Goal: Task Accomplishment & Management: Manage account settings

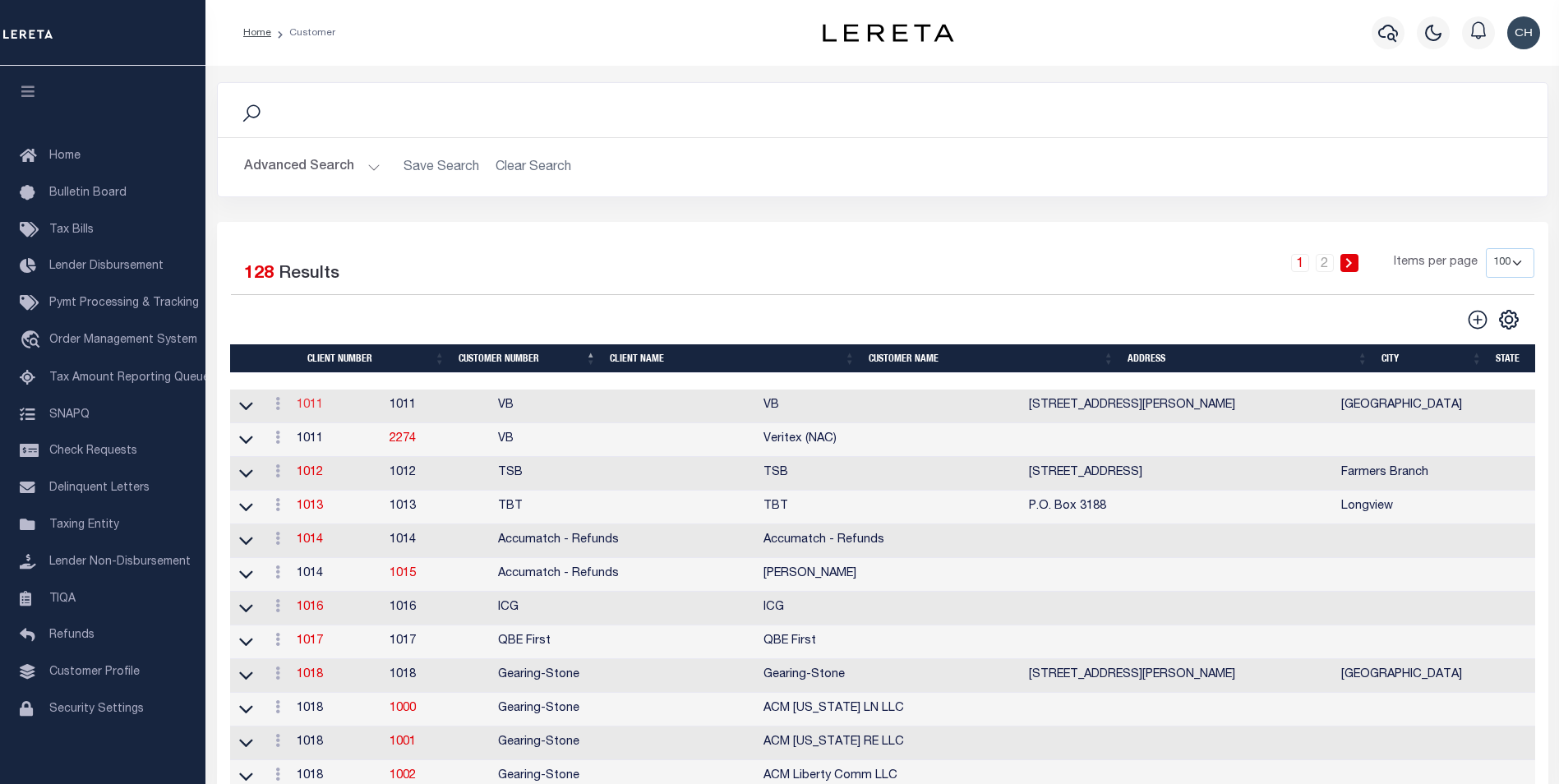
click at [312, 410] on link "1011" at bounding box center [309, 405] width 26 height 11
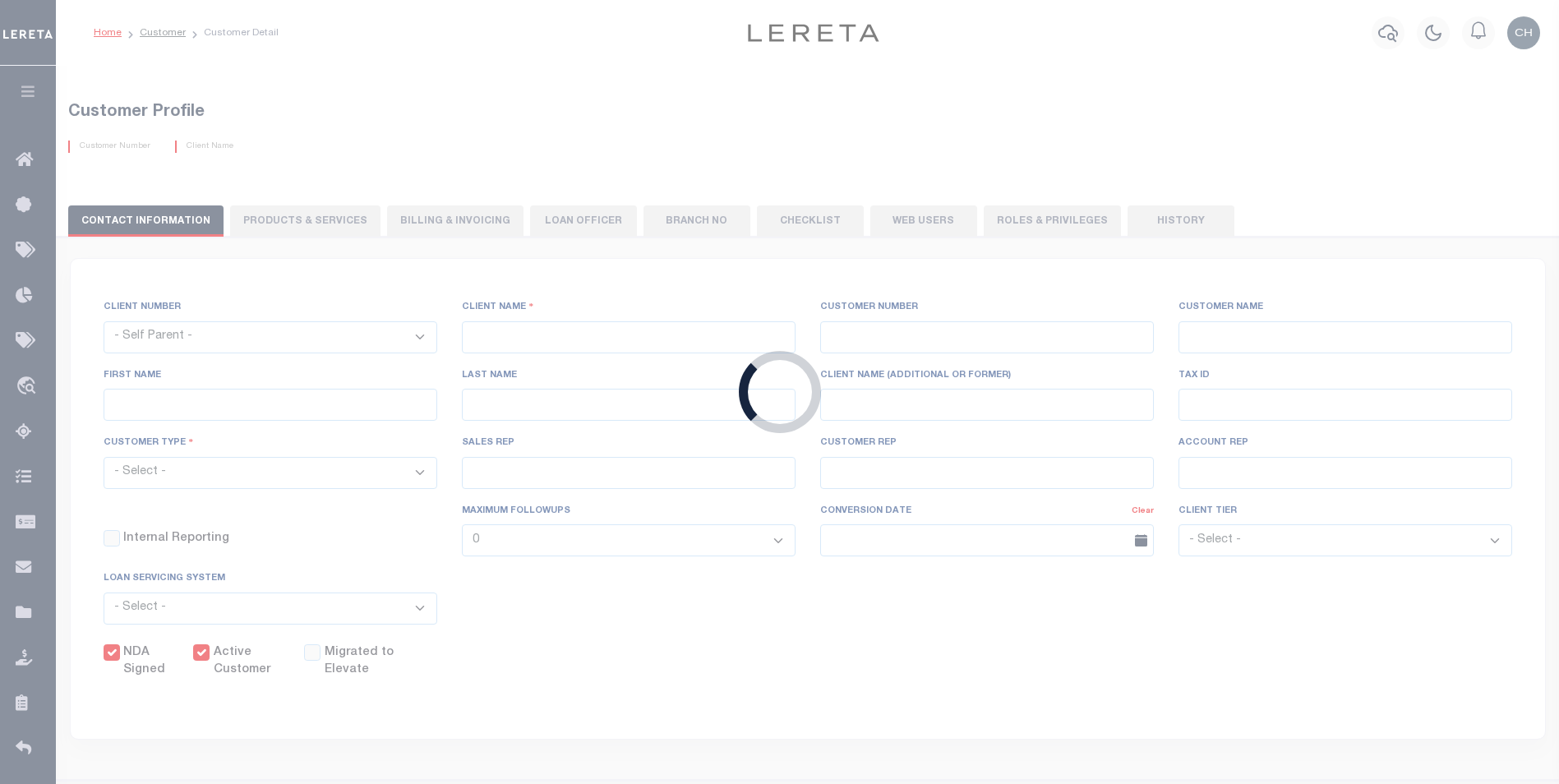
select select
type input "VB"
type input "1011"
type input "VB"
type input "Guy"
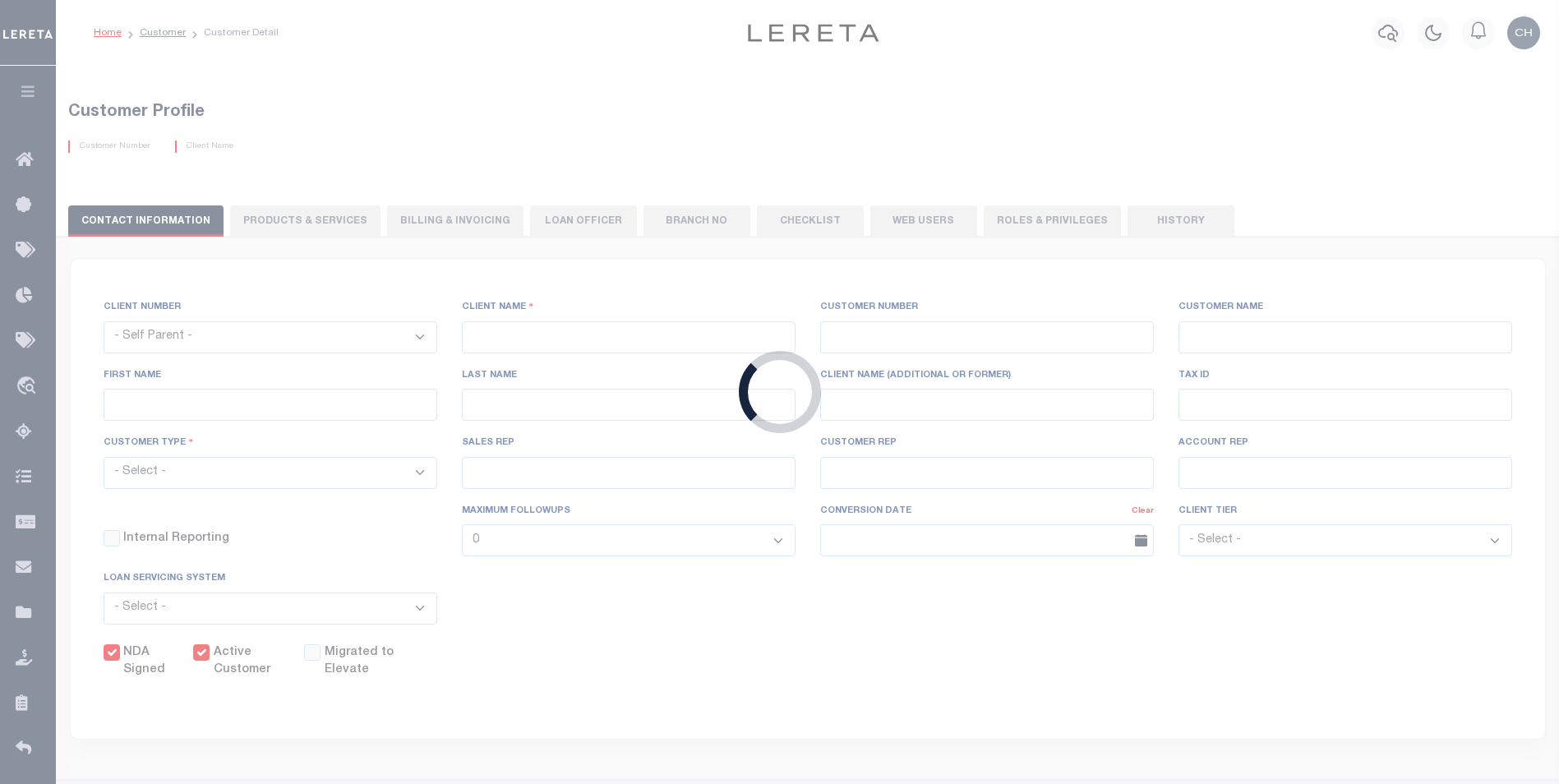
type input "Madison"
select select "Mixed Portfolio"
type input "Paula Kitchens"
type input "Beth Wiebe"
type input "11/17/2022"
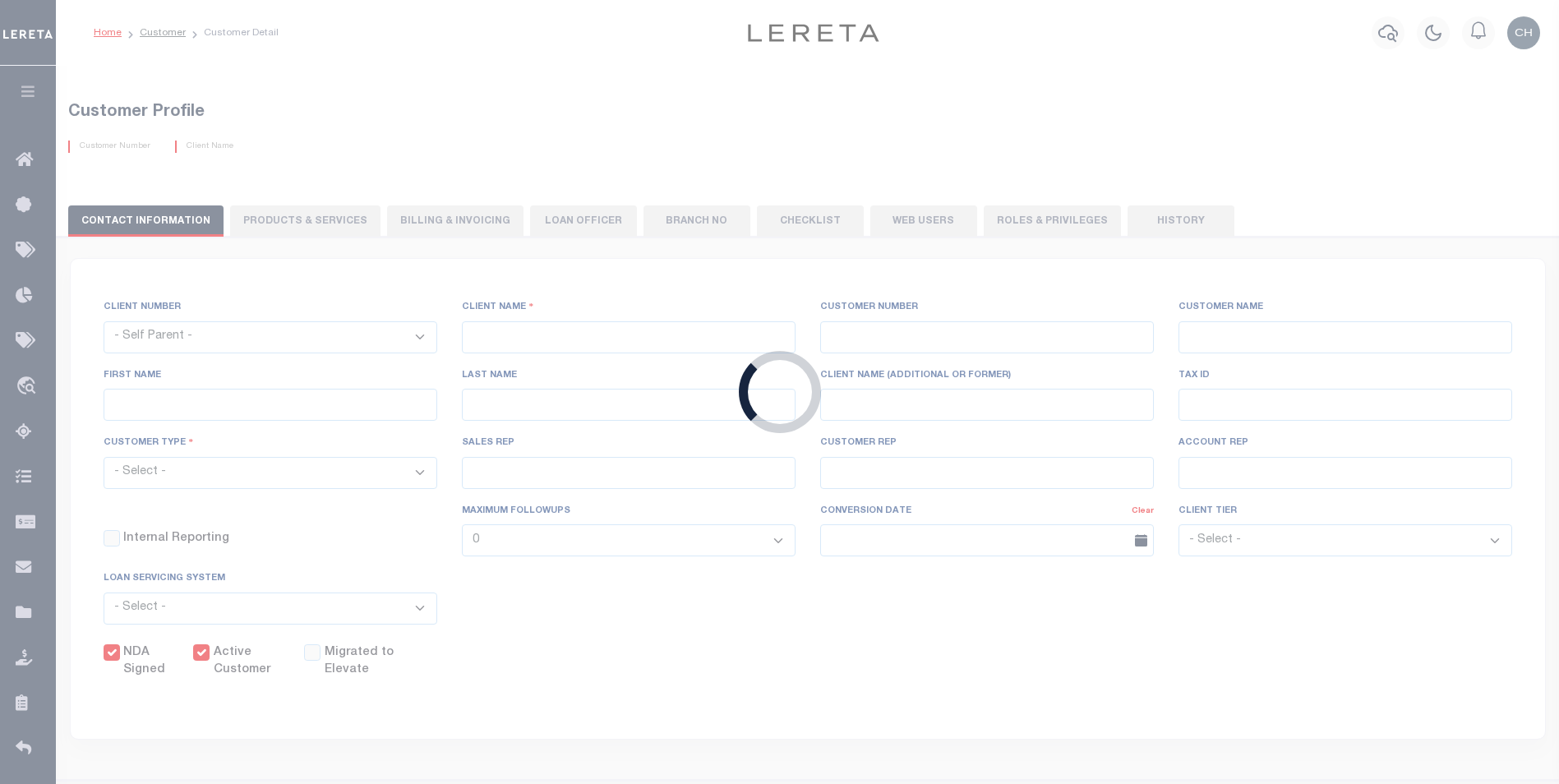
select select "Tier 3"
checkbox input "true"
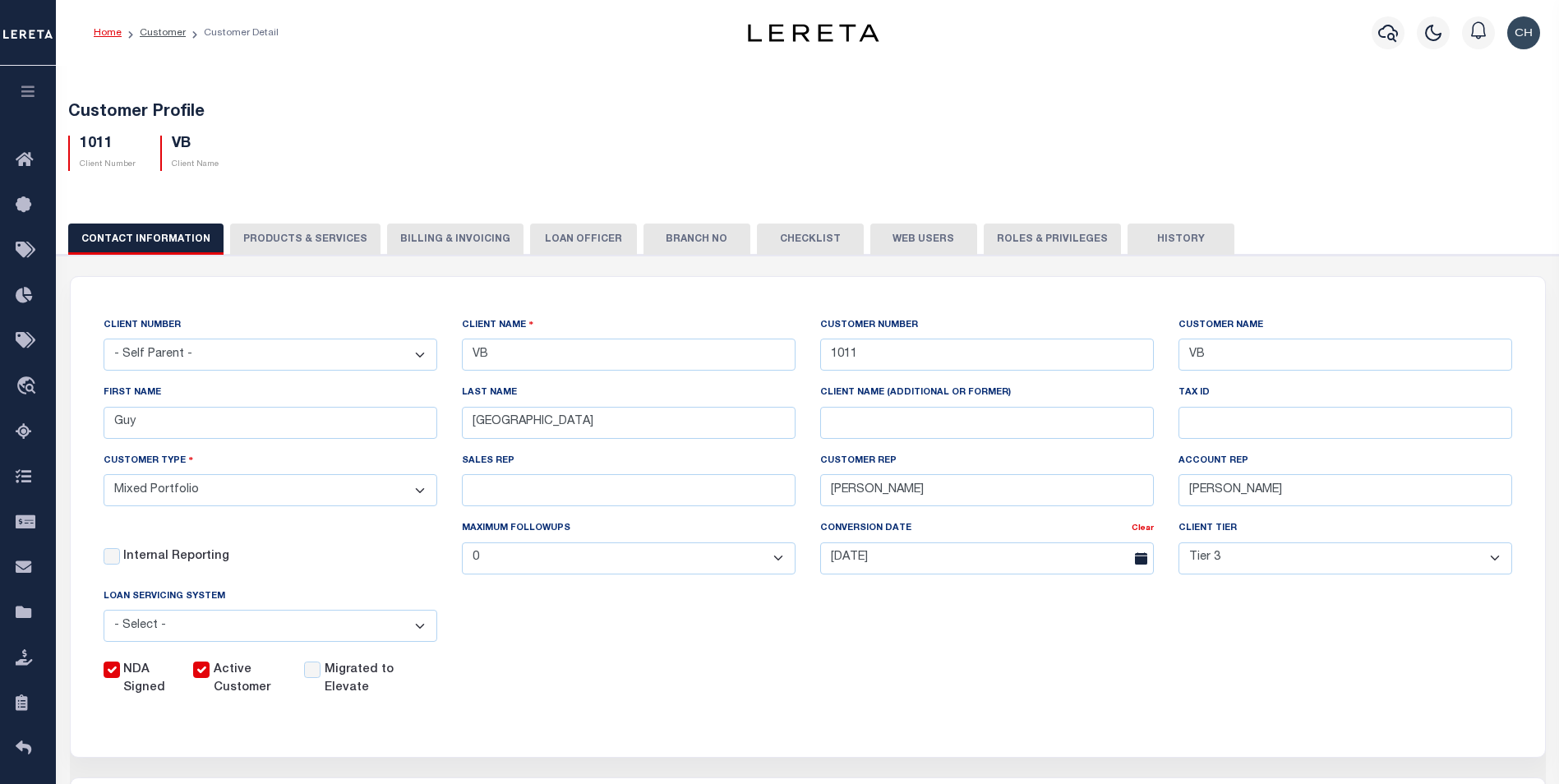
click at [291, 232] on button "PRODUCTS & SERVICES" at bounding box center [306, 239] width 151 height 31
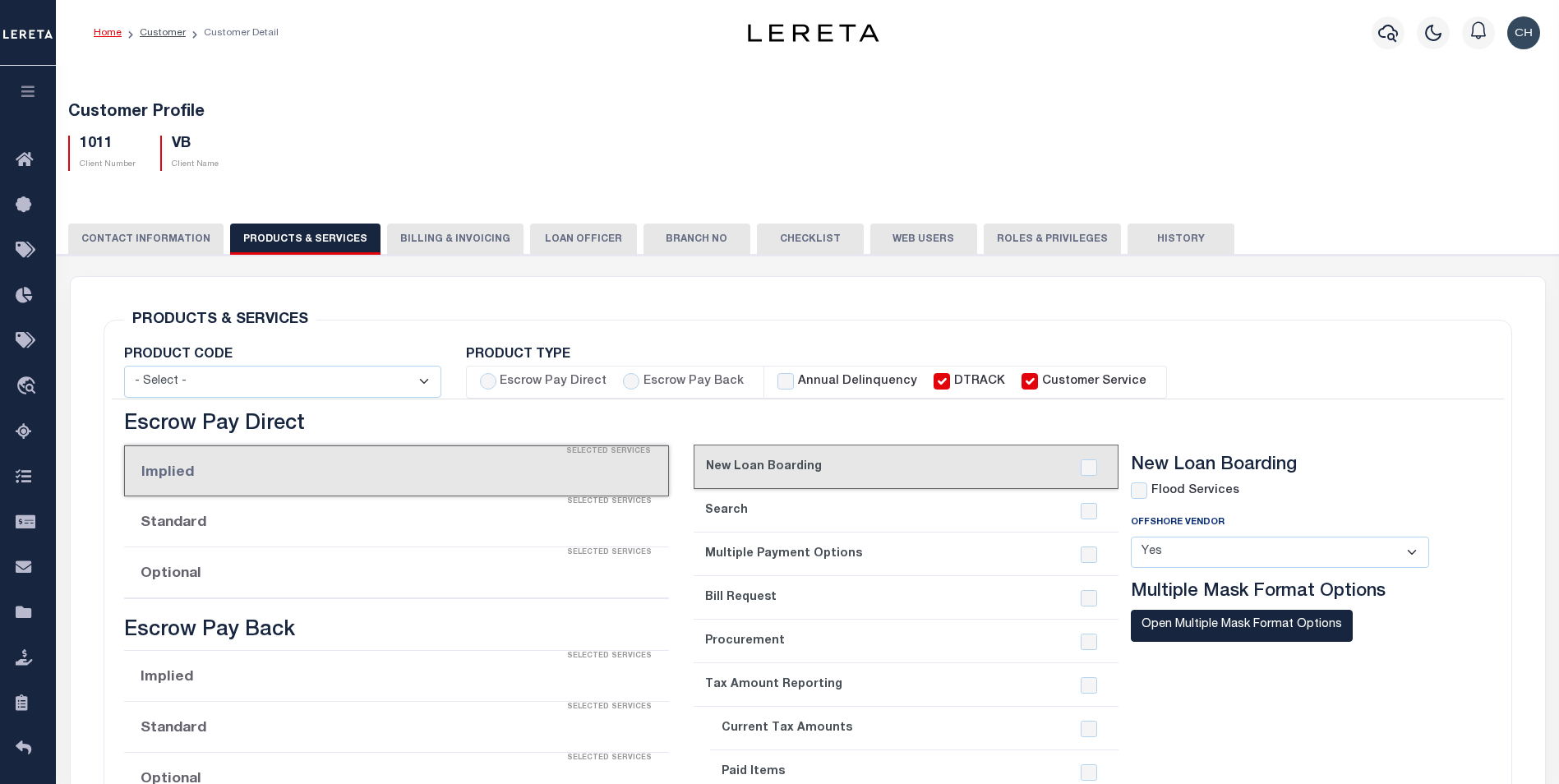
select select "STX"
radio input "true"
checkbox input "true"
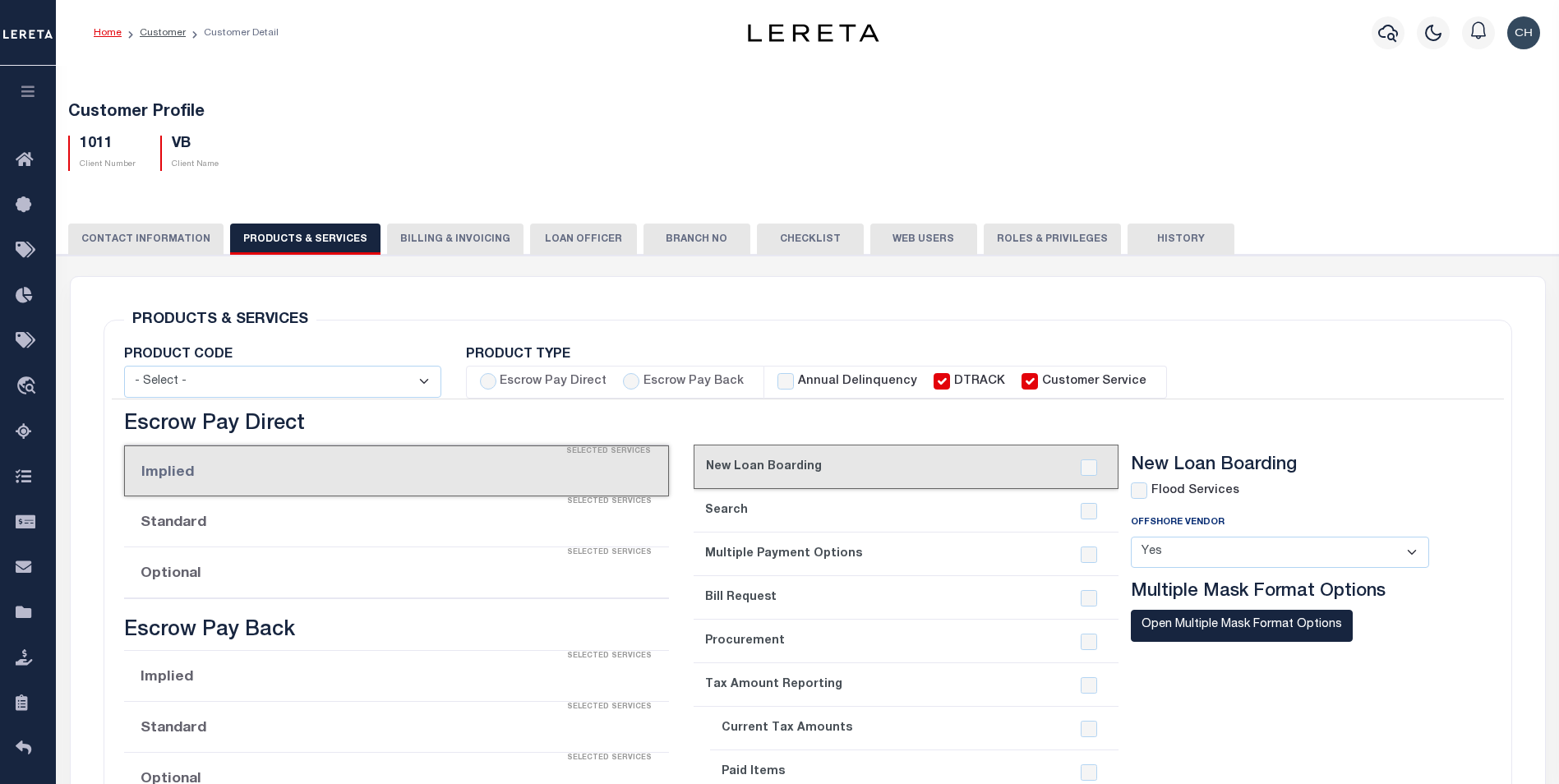
checkbox input "true"
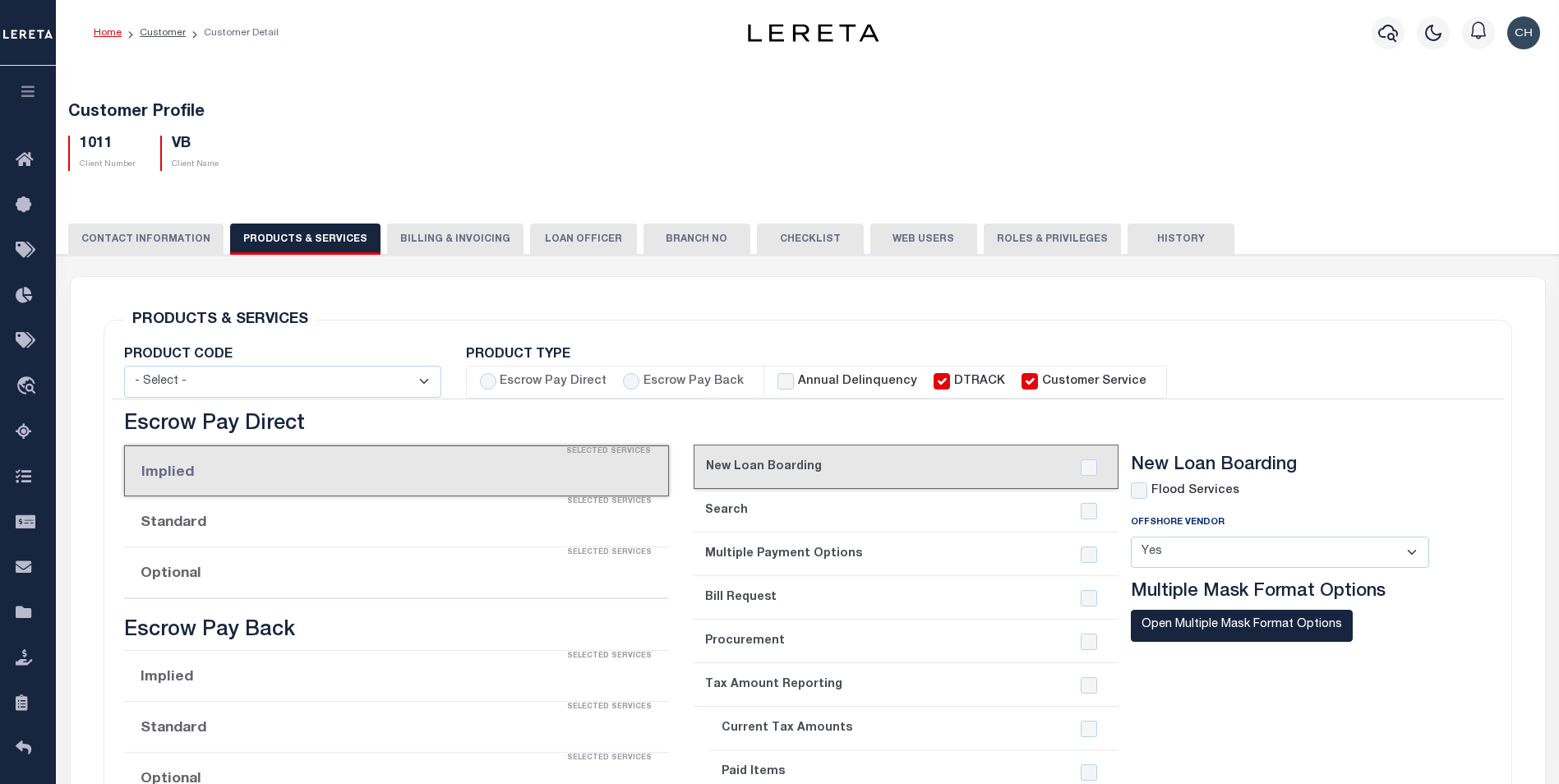
checkbox input "true"
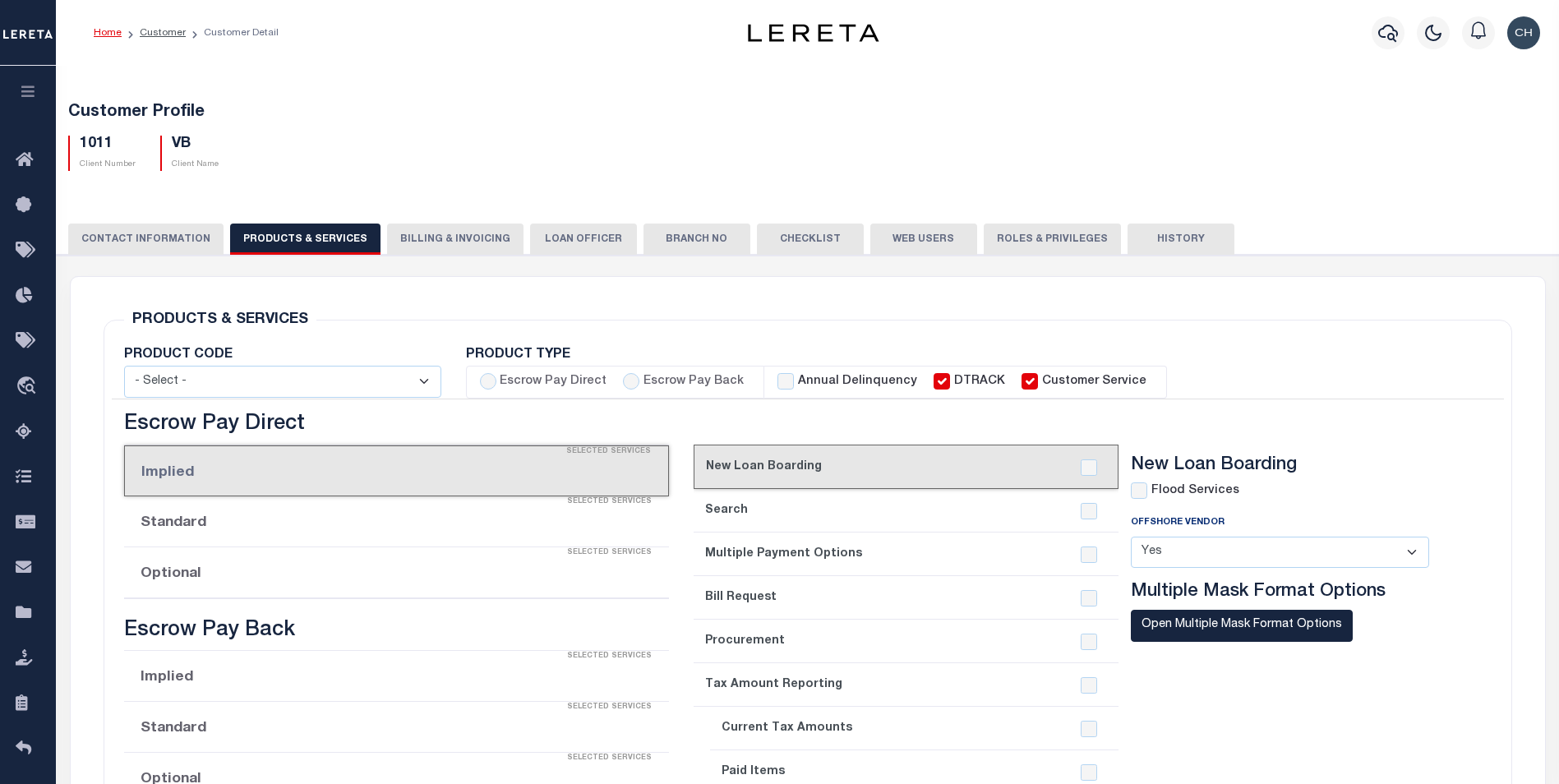
checkbox input "true"
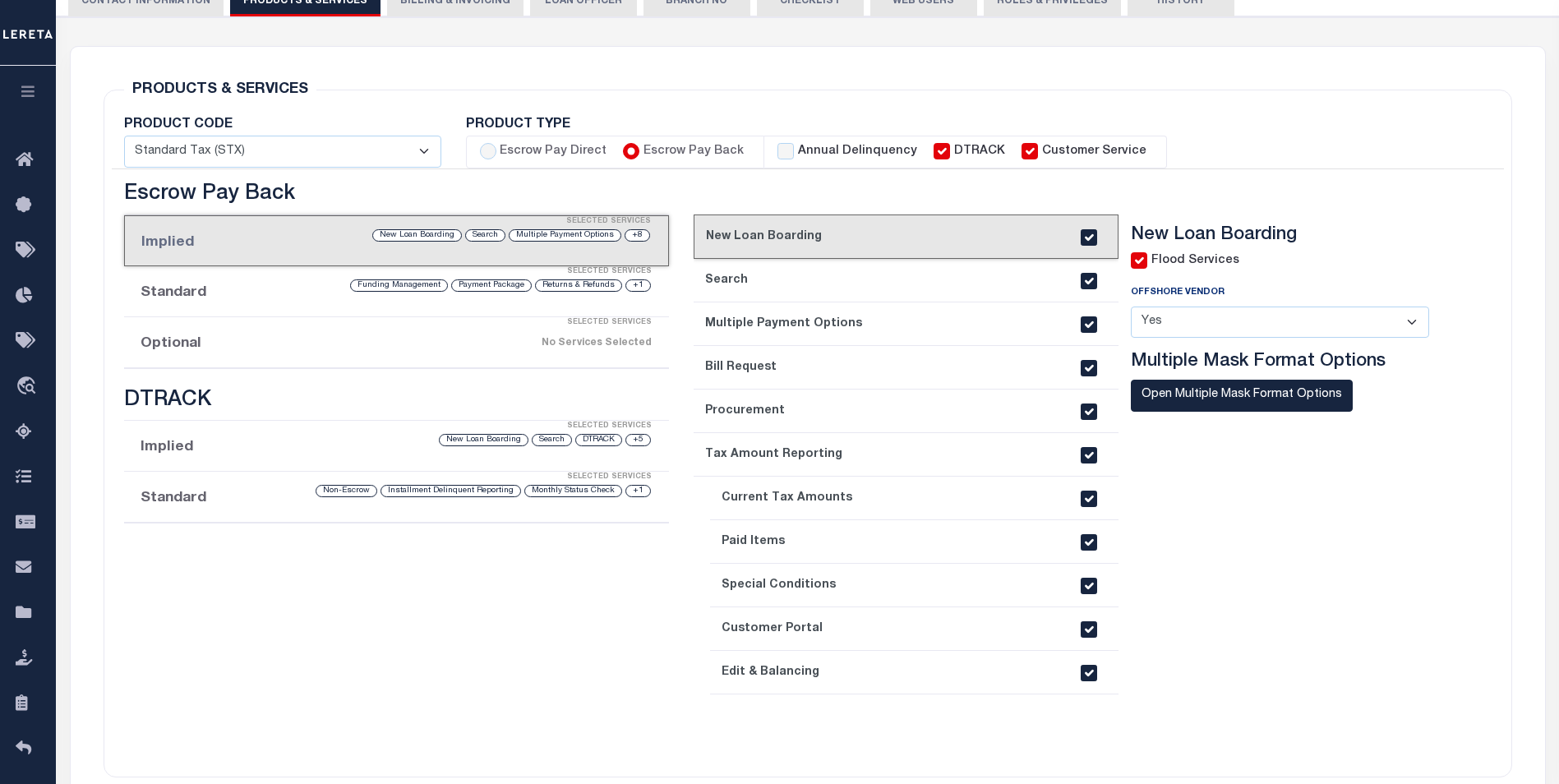
scroll to position [328, 0]
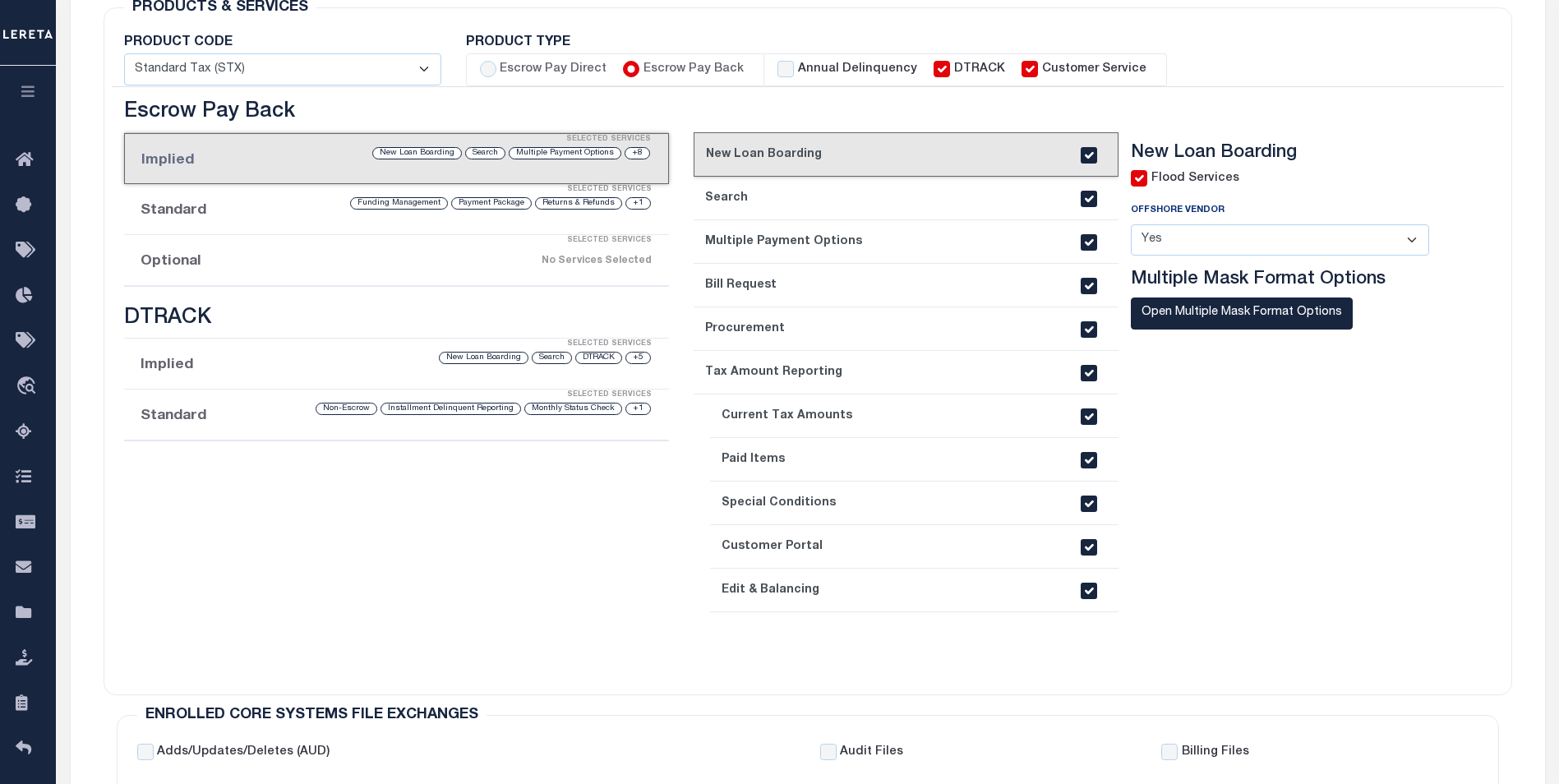
click at [228, 256] on li "Optional Selected Services No Services Selected" at bounding box center [396, 260] width 545 height 51
